Goal: Task Accomplishment & Management: Manage account settings

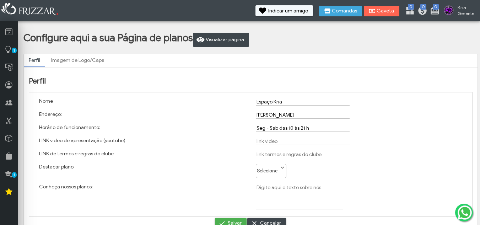
scroll to position [8, 0]
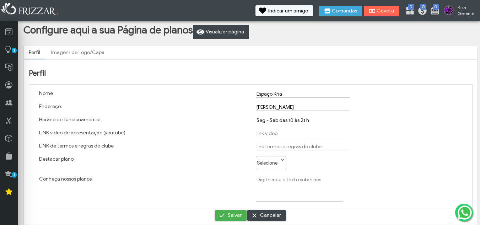
click at [74, 49] on link "Imagem de Logo/Capa" at bounding box center [77, 53] width 63 height 12
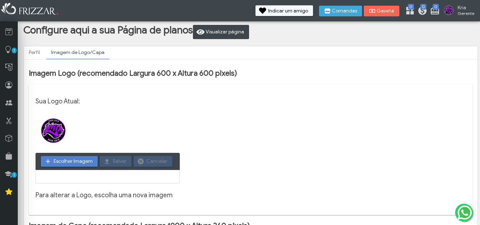
scroll to position [43, 0]
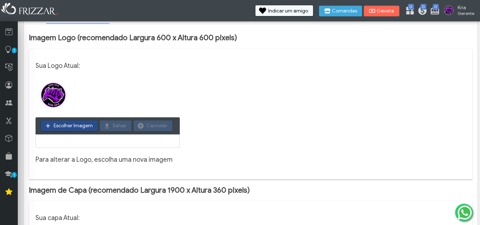
click at [79, 125] on span "Escolher Imagem" at bounding box center [73, 125] width 39 height 11
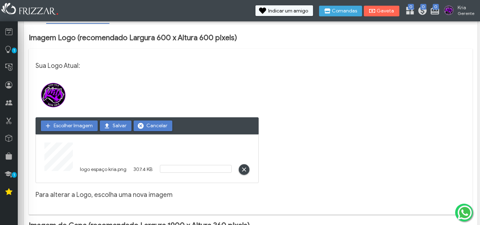
scroll to position [79, 0]
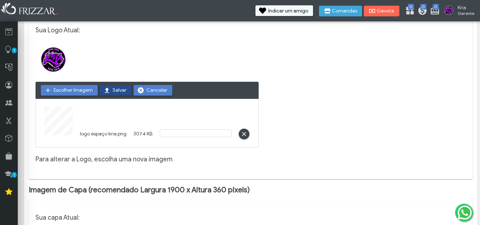
click at [113, 91] on span "Salvar" at bounding box center [120, 90] width 14 height 11
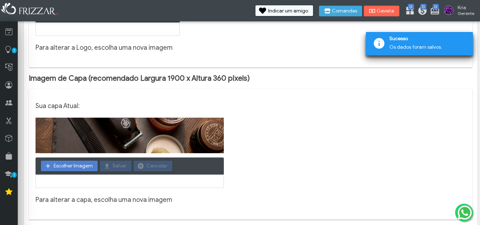
scroll to position [159, 0]
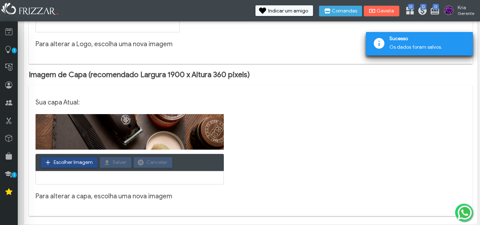
click at [65, 159] on span "Escolher Imagem" at bounding box center [73, 162] width 39 height 11
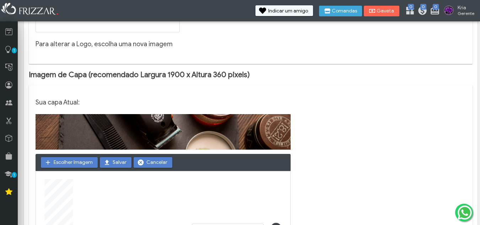
scroll to position [194, 0]
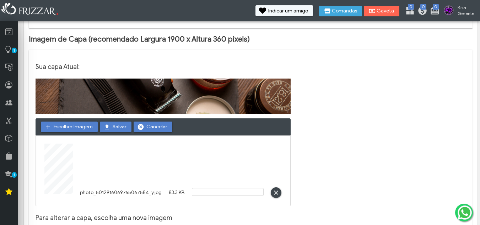
click at [122, 125] on span "Salvar" at bounding box center [120, 126] width 14 height 11
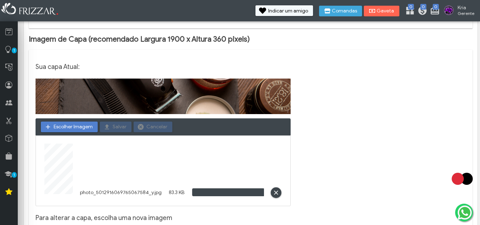
scroll to position [159, 0]
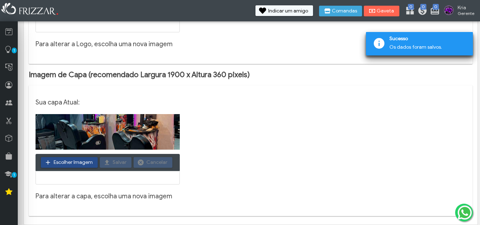
click at [82, 162] on span "Escolher Imagem" at bounding box center [73, 162] width 39 height 11
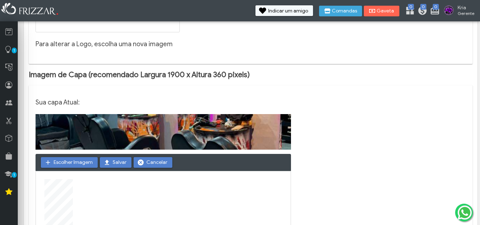
scroll to position [227, 0]
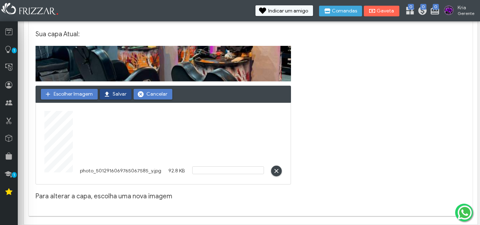
click at [120, 95] on span "Salvar" at bounding box center [120, 94] width 14 height 11
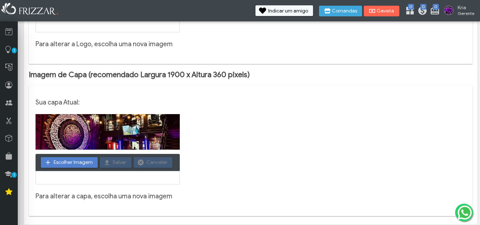
scroll to position [0, 0]
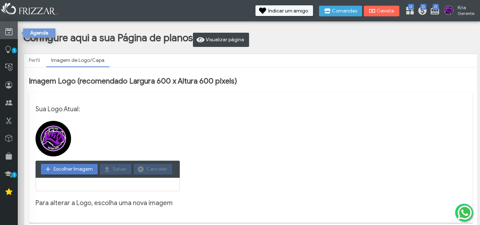
click at [8, 38] on link at bounding box center [9, 30] width 18 height 18
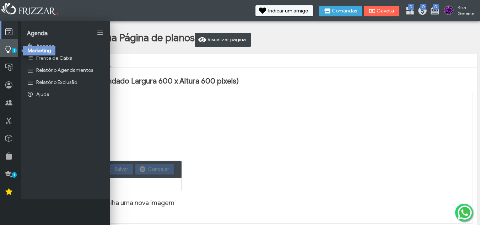
click at [11, 50] on icon at bounding box center [8, 49] width 7 height 9
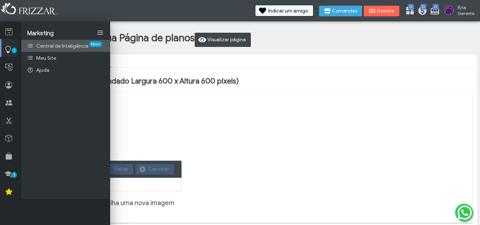
click at [52, 47] on span "Central de Inteligência" at bounding box center [62, 46] width 52 height 6
